Goal: Transaction & Acquisition: Purchase product/service

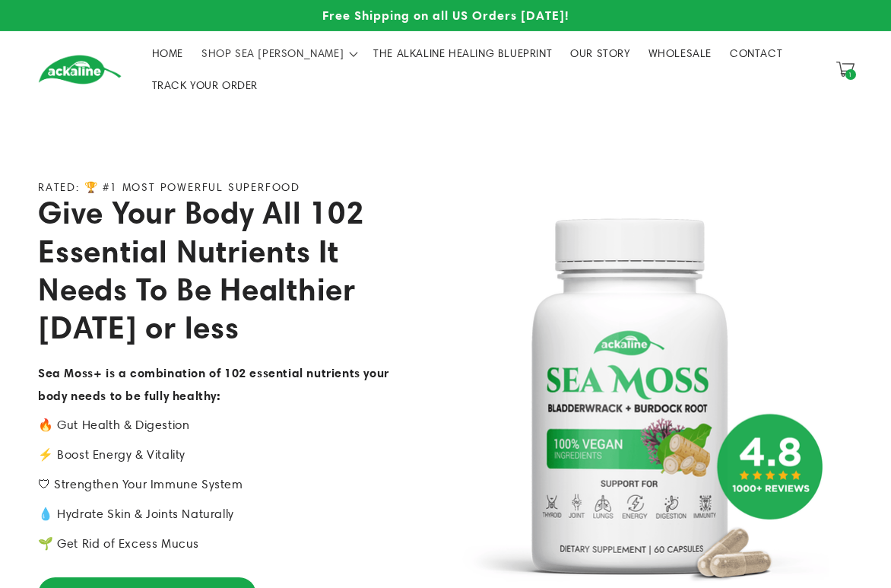
scroll to position [228, 0]
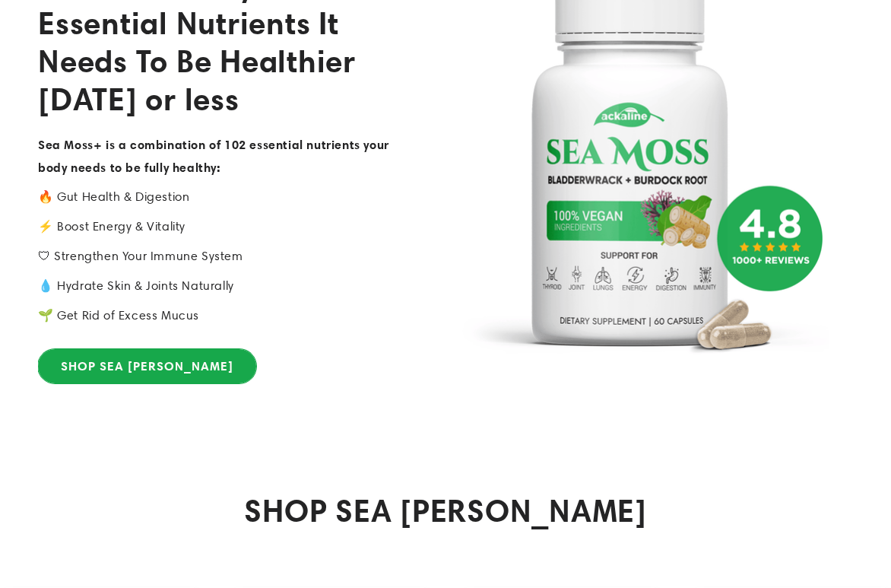
click at [113, 373] on link "SHOP SEA [PERSON_NAME]" at bounding box center [147, 366] width 218 height 34
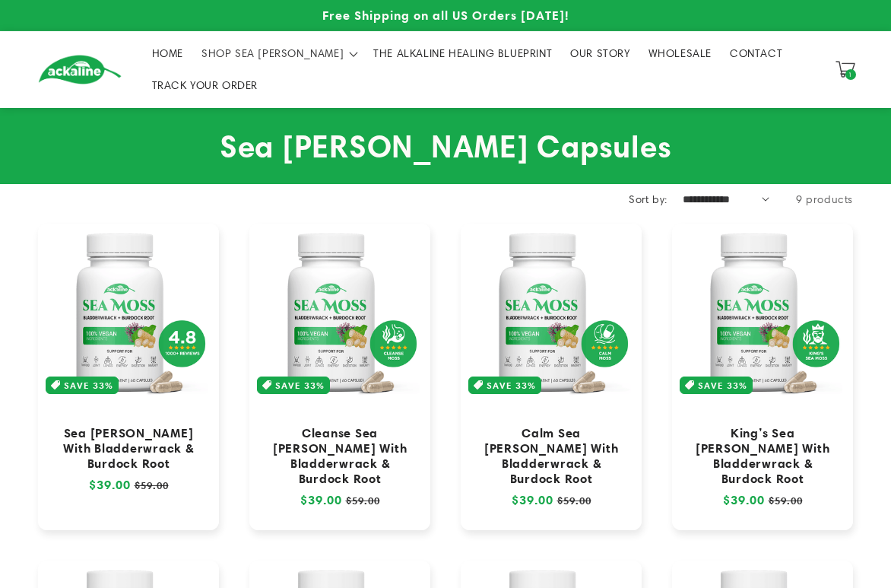
click at [850, 65] on icon at bounding box center [846, 69] width 20 height 20
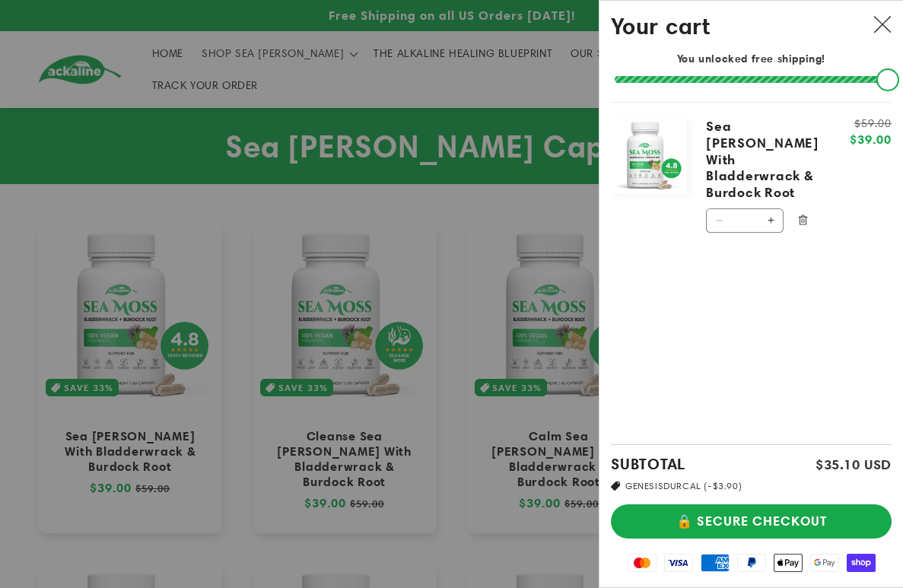
click at [770, 208] on button "Increase quantity for Sea [PERSON_NAME] With Bladderwrack &amp; Burdock Root" at bounding box center [770, 220] width 24 height 24
click at [770, 208] on button "Increase quantity for Sea Moss With Bladderwrack &amp; Burdock Root" at bounding box center [770, 220] width 24 height 24
type input "*"
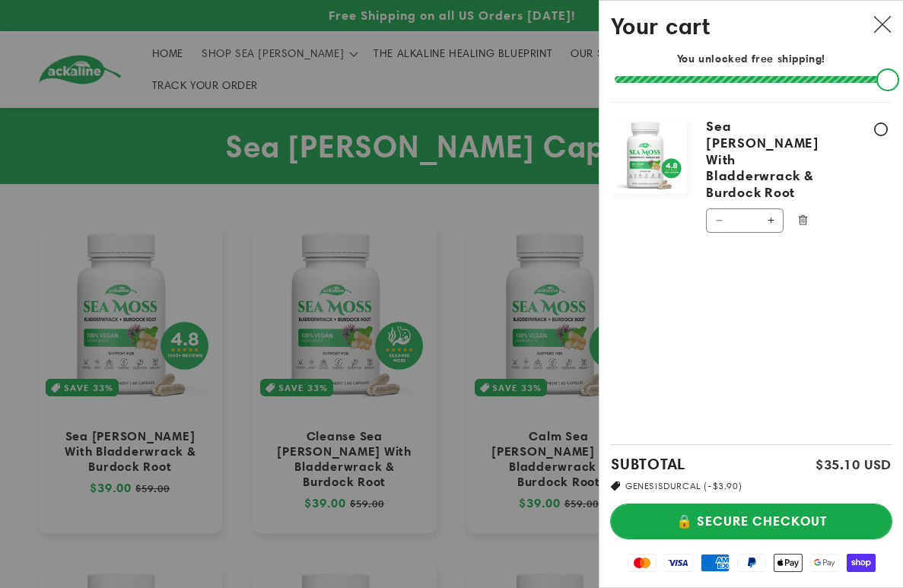
click at [826, 524] on button "🔒 SECURE CHECKOUT" at bounding box center [751, 521] width 281 height 34
